Goal: Navigation & Orientation: Find specific page/section

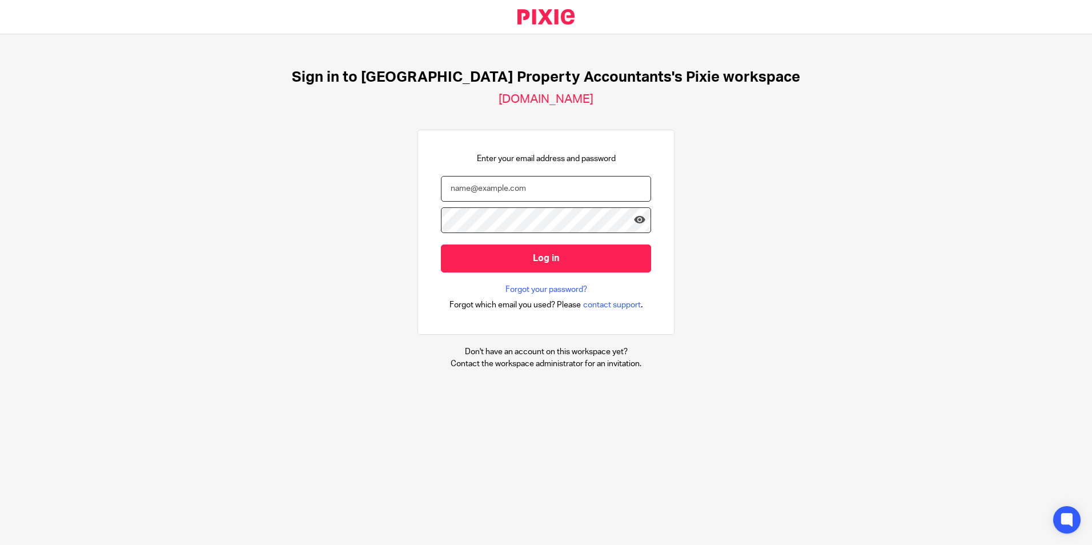
click at [574, 185] on input "email" at bounding box center [546, 189] width 210 height 26
click at [702, 145] on div "Sign in to UK Property Accountants's Pixie workspace ukpa.usepixie.net Enter yo…" at bounding box center [546, 219] width 1092 height 370
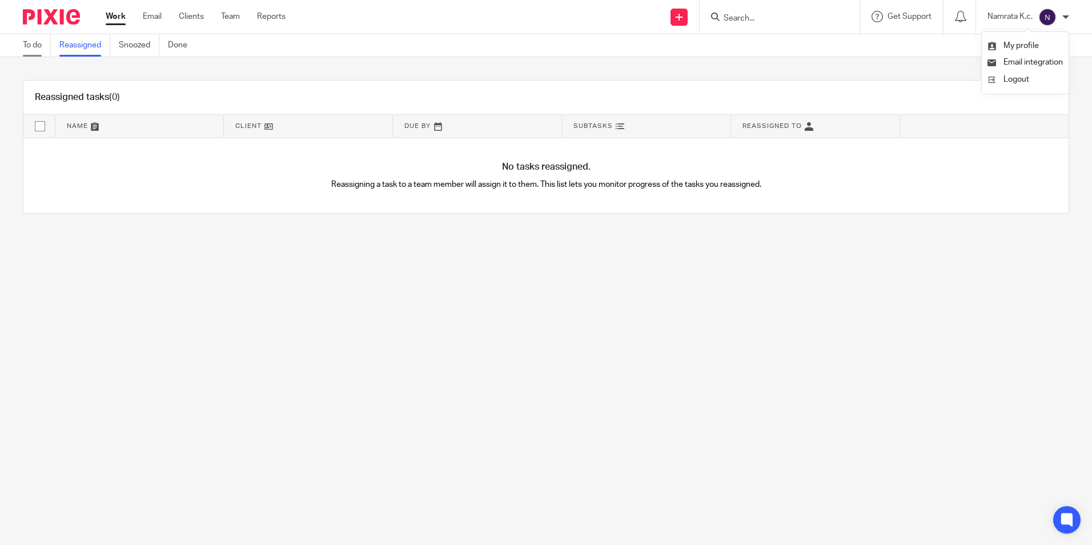
click at [45, 46] on link "To do" at bounding box center [37, 45] width 28 height 22
